Goal: Transaction & Acquisition: Purchase product/service

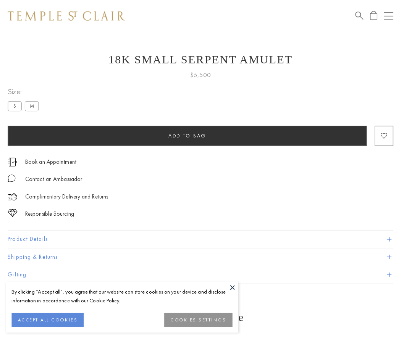
scroll to position [6, 0]
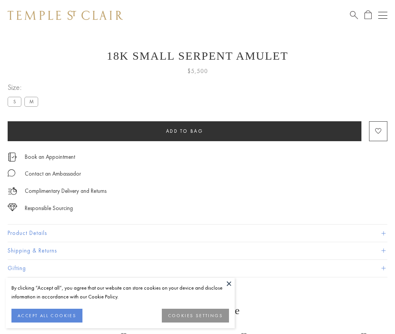
click at [185, 131] on span "Add to bag" at bounding box center [184, 131] width 37 height 6
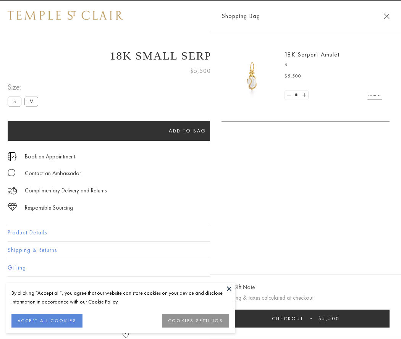
click at [304, 319] on span "Checkout" at bounding box center [288, 319] width 32 height 6
